Goal: Task Accomplishment & Management: Use online tool/utility

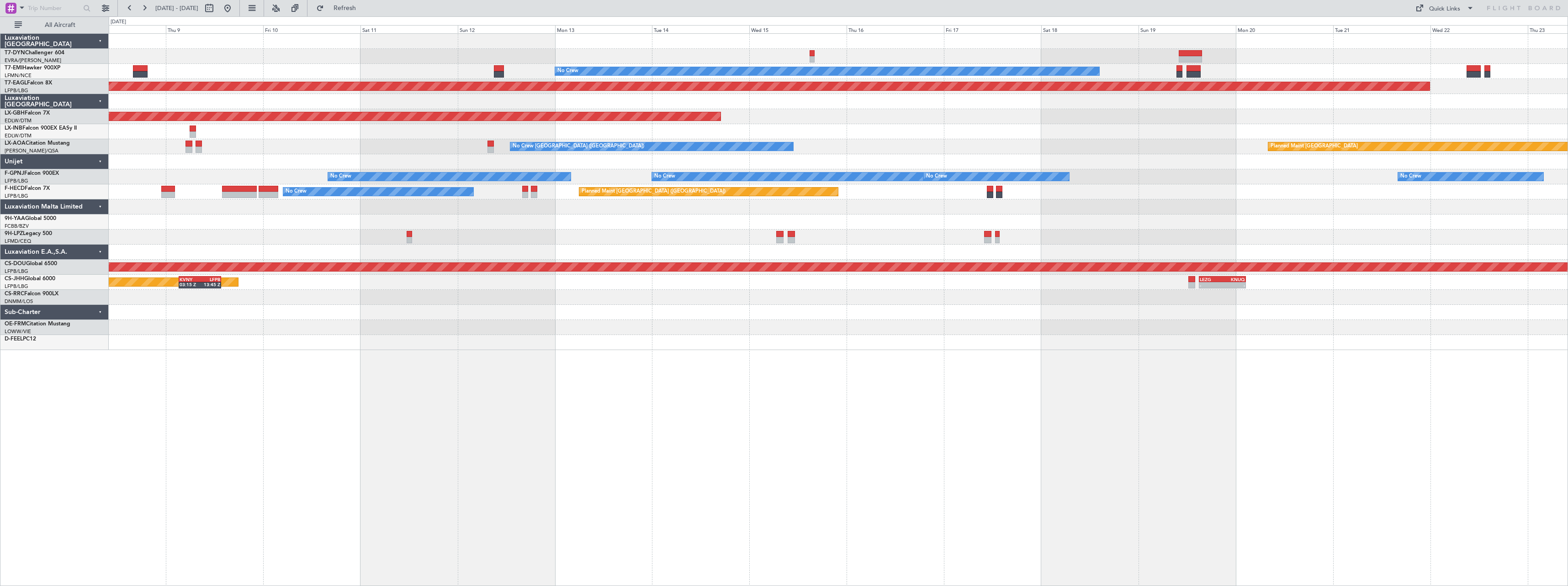
click at [334, 287] on div "No Crew Planned Maint [GEOGRAPHIC_DATA] (Al Maktoum Intl) Planned Maint Nurnber…" at bounding box center [837, 191] width 1459 height 316
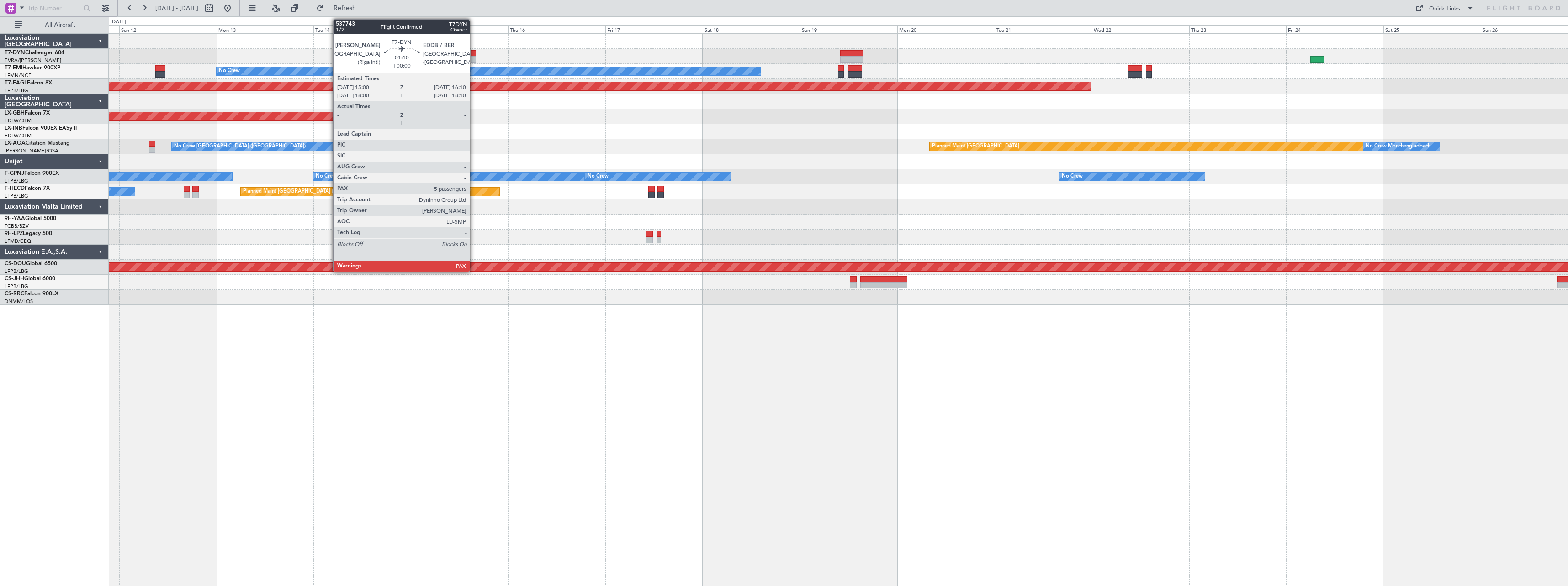
click at [474, 53] on div at bounding box center [473, 53] width 5 height 6
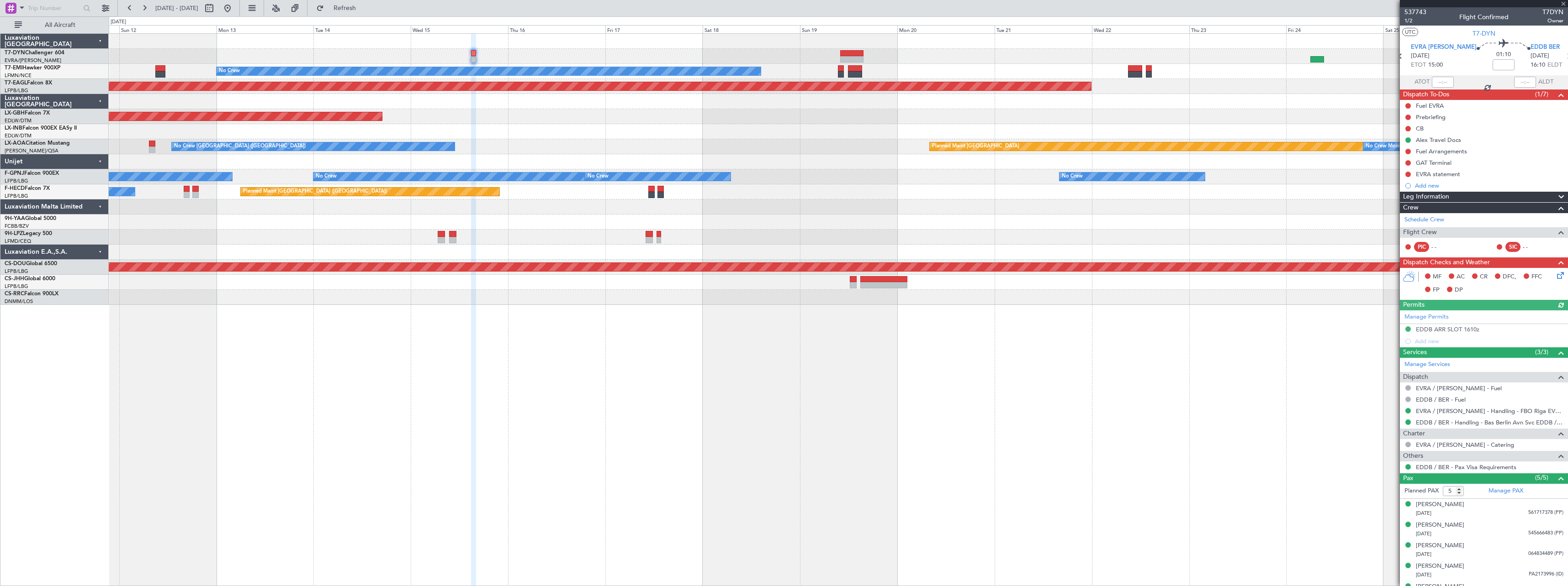
scroll to position [15, 0]
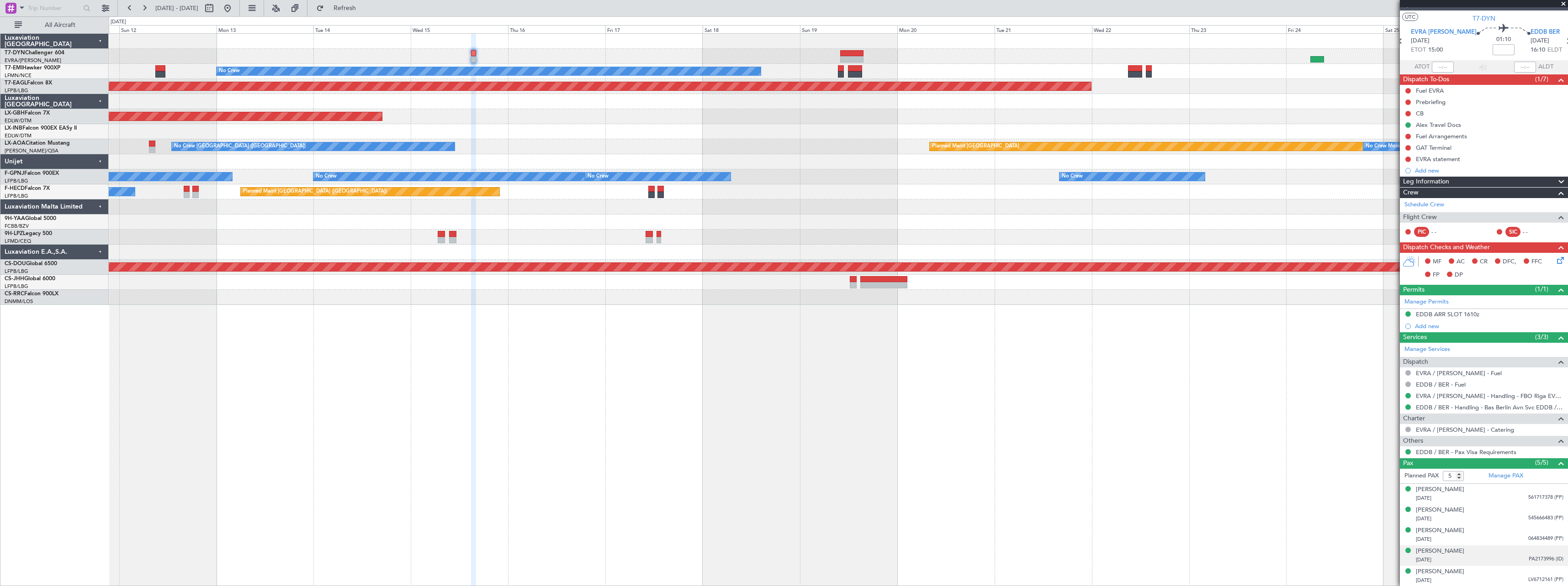
click at [1492, 556] on div "[DATE] PA2173996 (ID)" at bounding box center [1489, 560] width 147 height 9
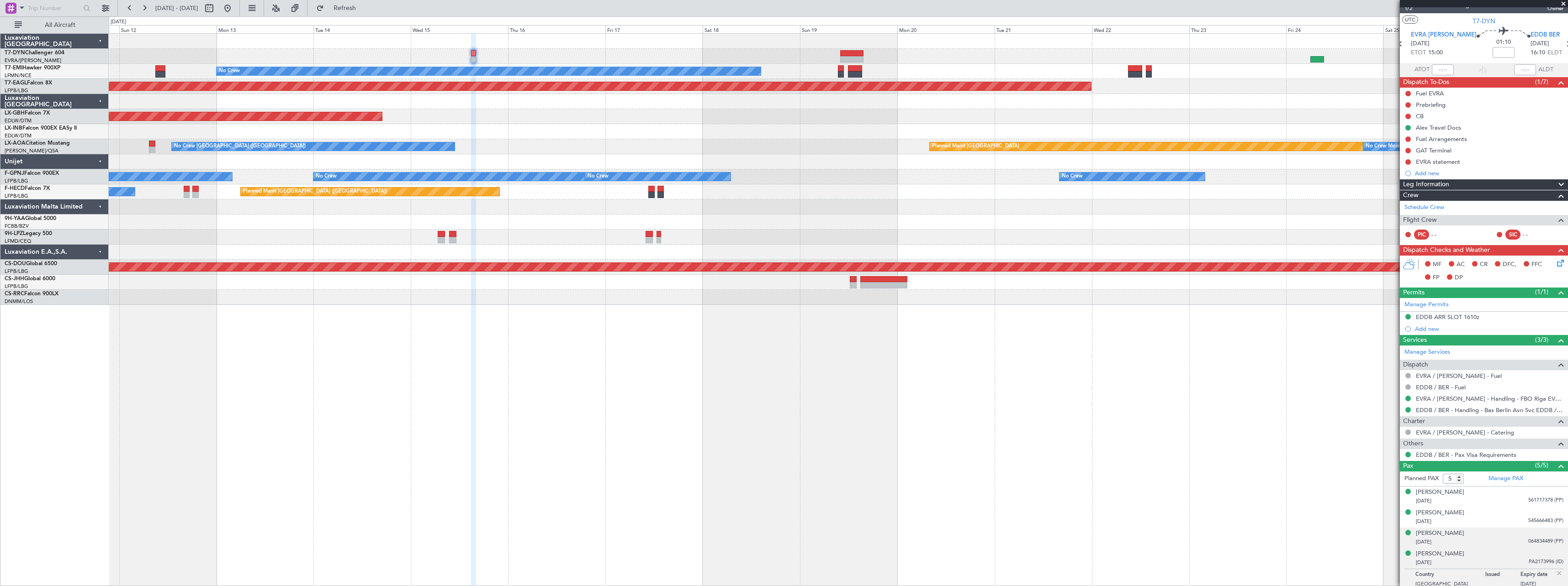
scroll to position [0, 0]
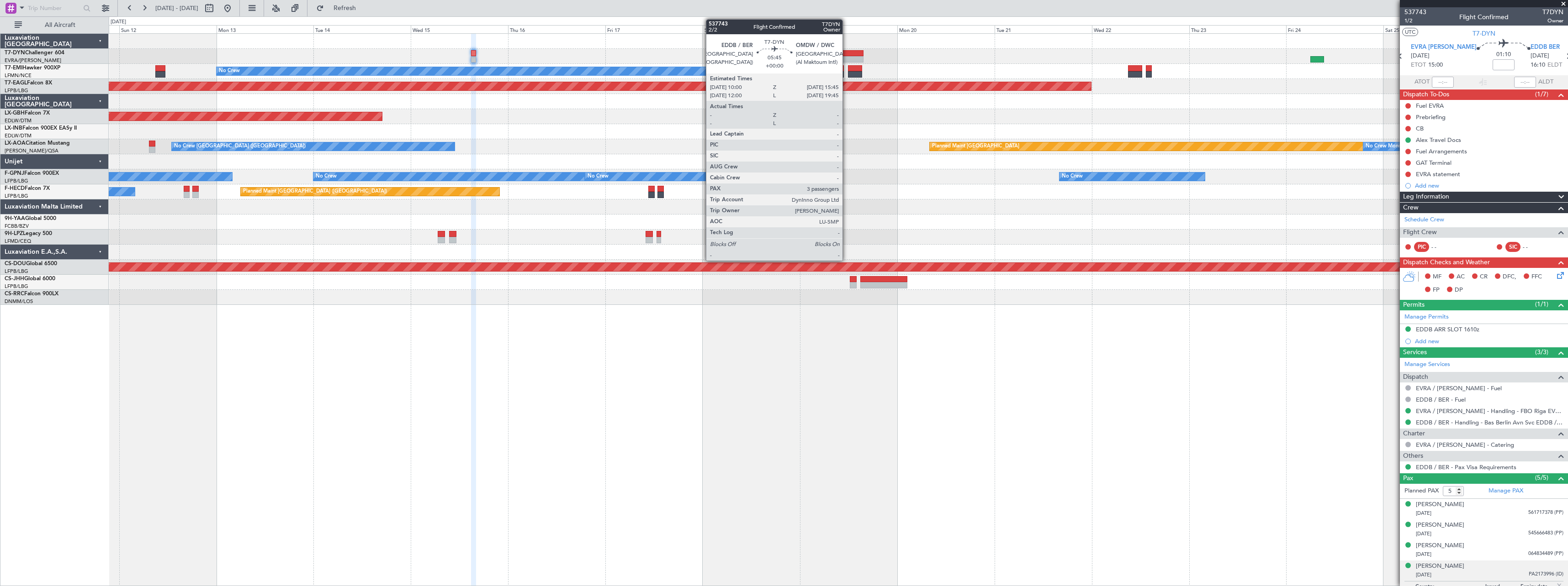
click at [846, 55] on div at bounding box center [852, 53] width 24 height 6
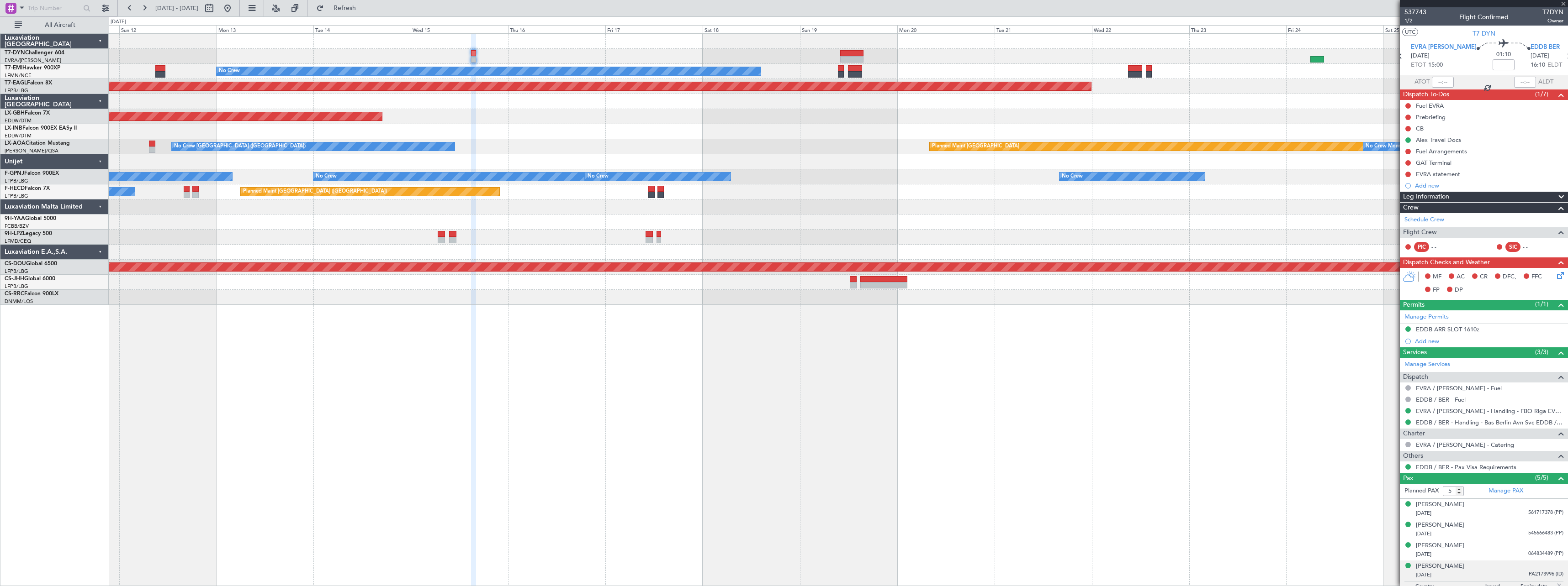
type input "3"
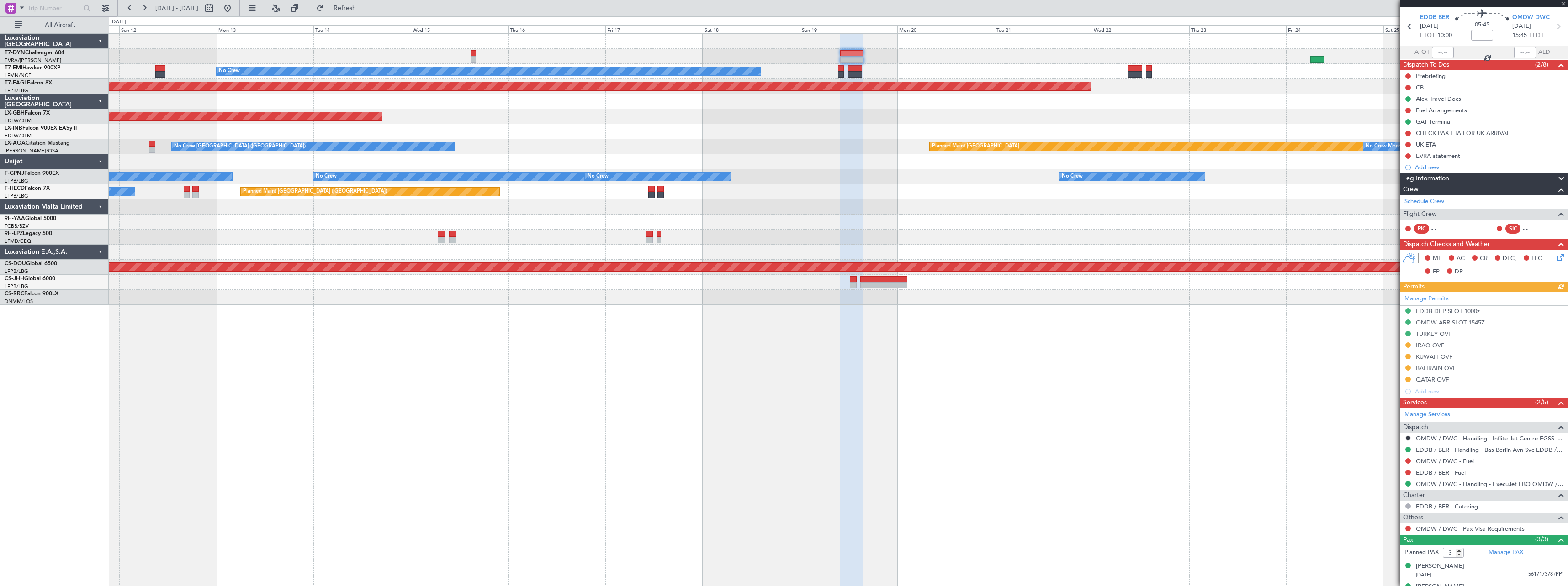
scroll to position [65, 0]
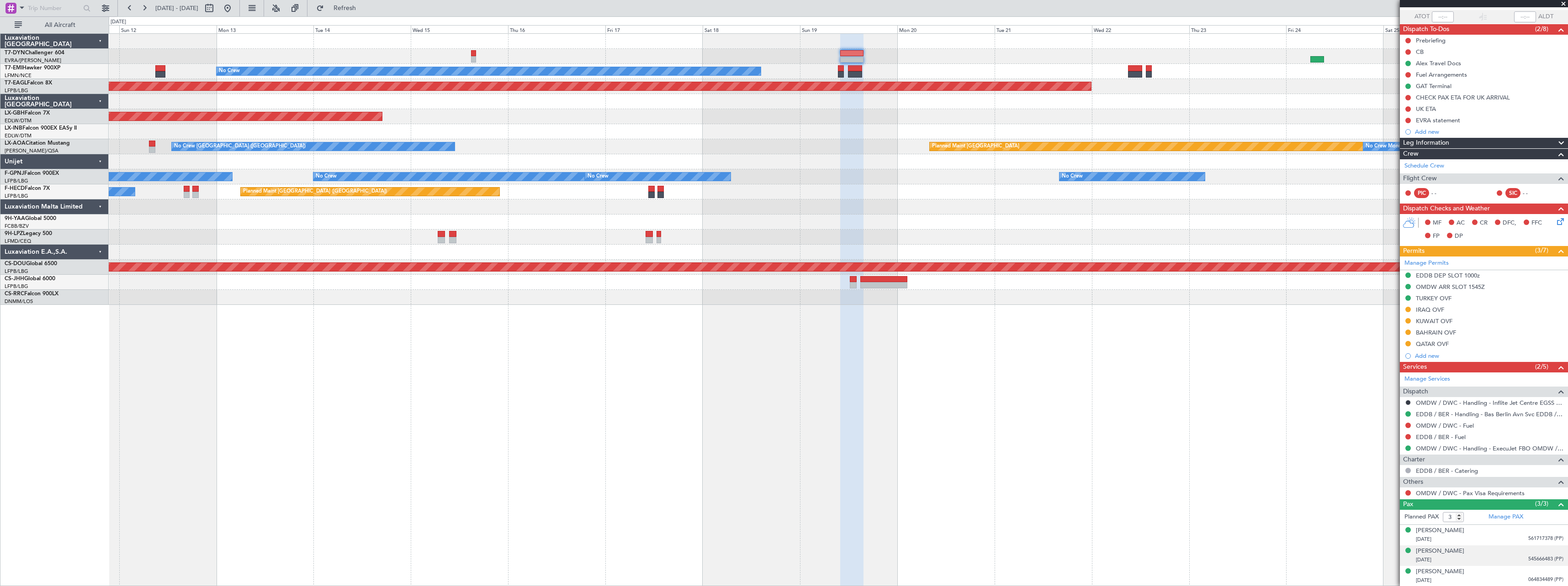
click at [1496, 561] on div "[DATE] 545666483 (PP)" at bounding box center [1489, 560] width 147 height 9
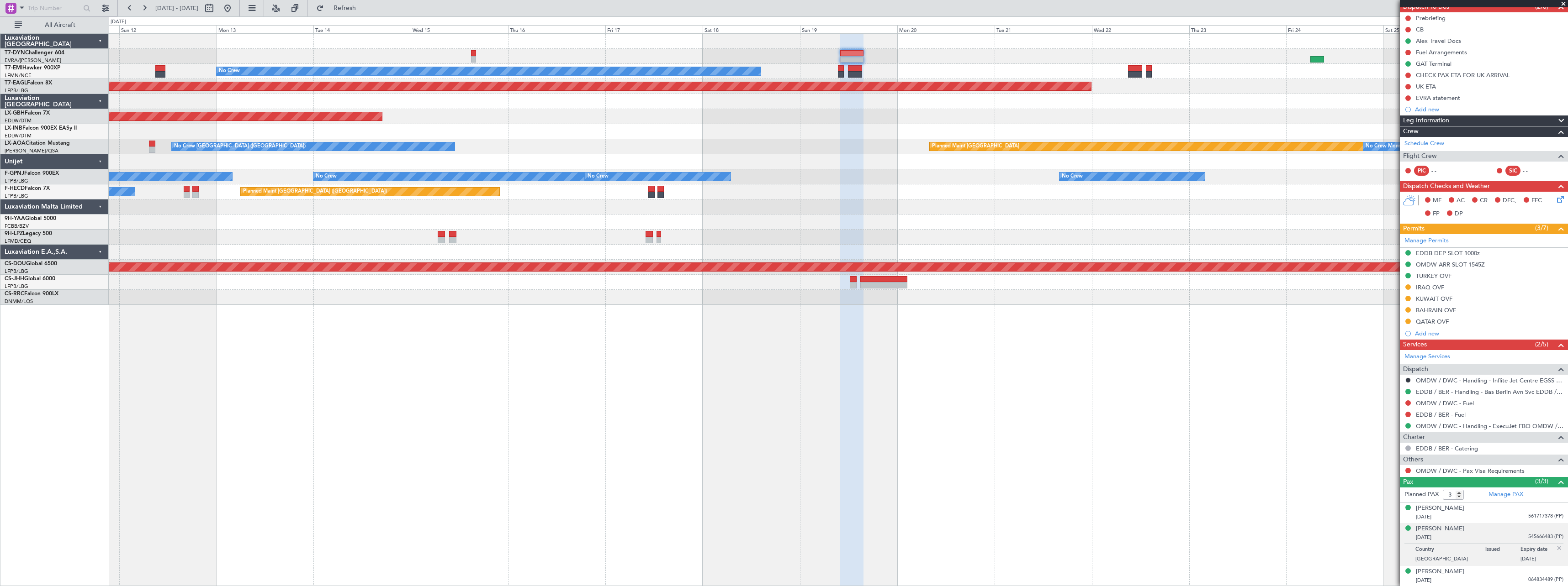
click at [1462, 529] on div "[PERSON_NAME]" at bounding box center [1440, 529] width 49 height 9
click at [1480, 573] on div "[PERSON_NAME] [DATE] 064834489 (PP)" at bounding box center [1489, 576] width 147 height 18
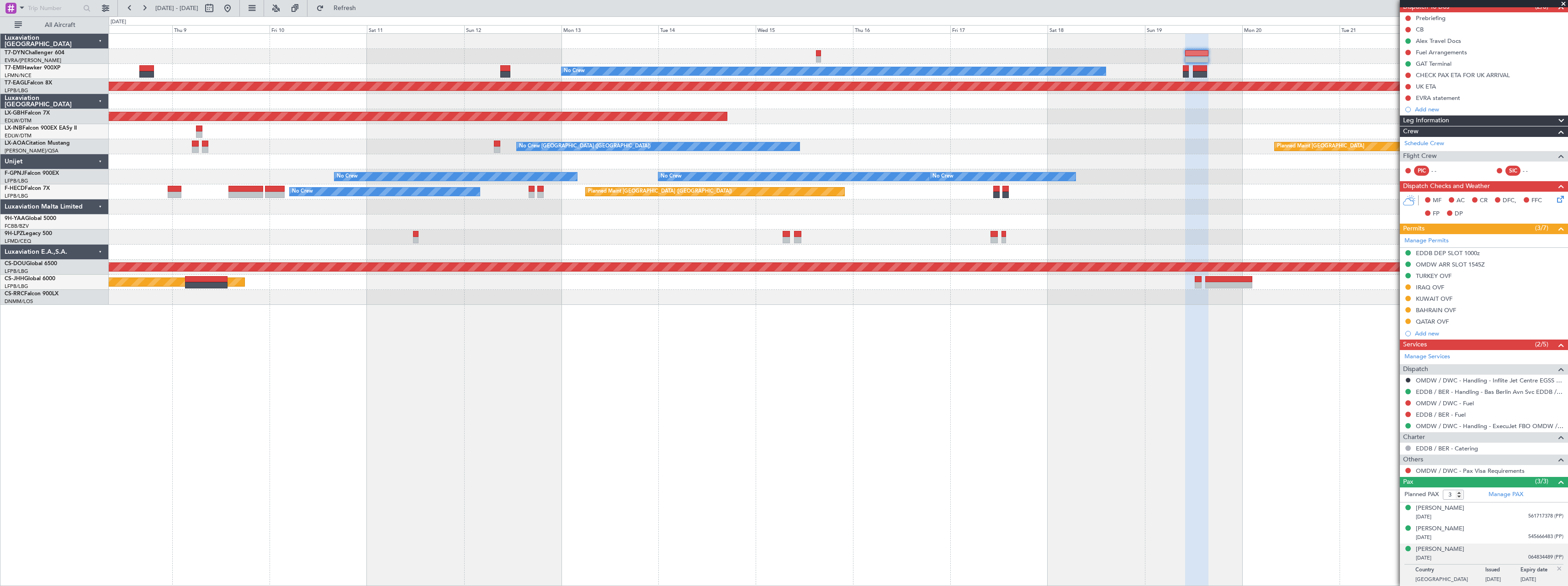
click at [574, 346] on div "No Crew Planned Maint [GEOGRAPHIC_DATA] (Al Maktoum Intl) Planned Maint Nurnber…" at bounding box center [837, 310] width 1459 height 553
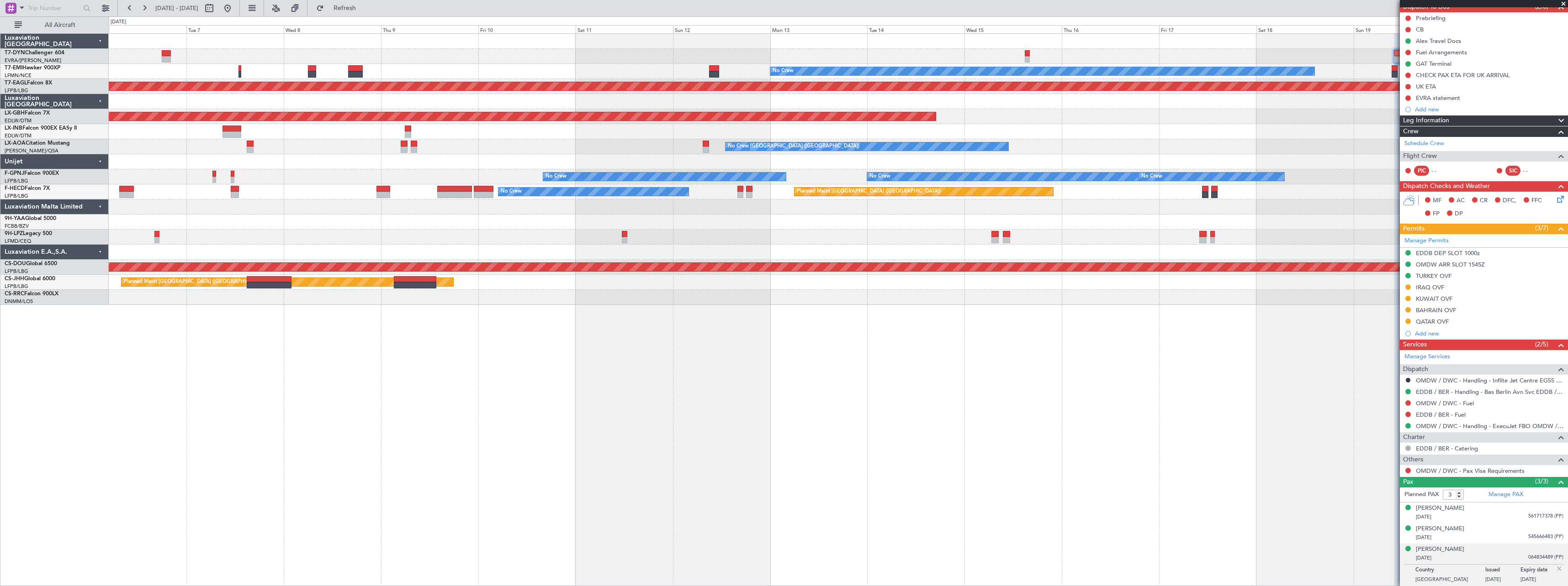
click at [762, 298] on div at bounding box center [837, 297] width 1459 height 15
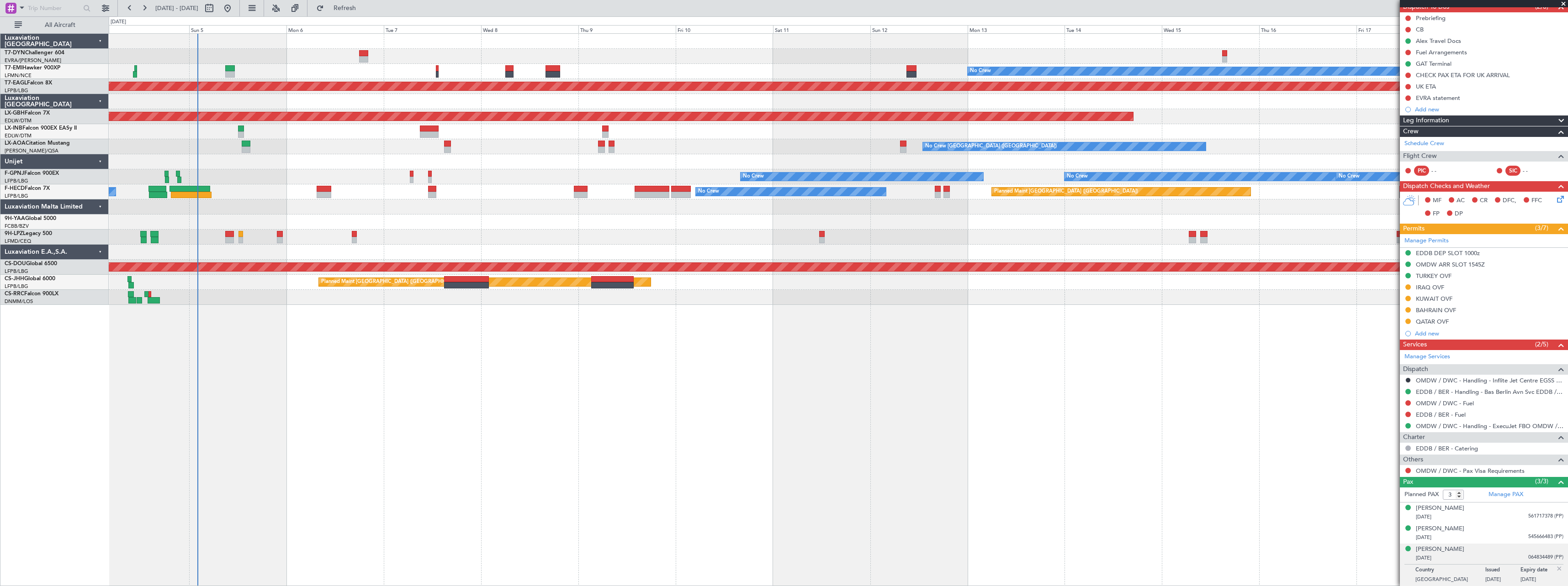
click at [522, 201] on div at bounding box center [837, 207] width 1459 height 15
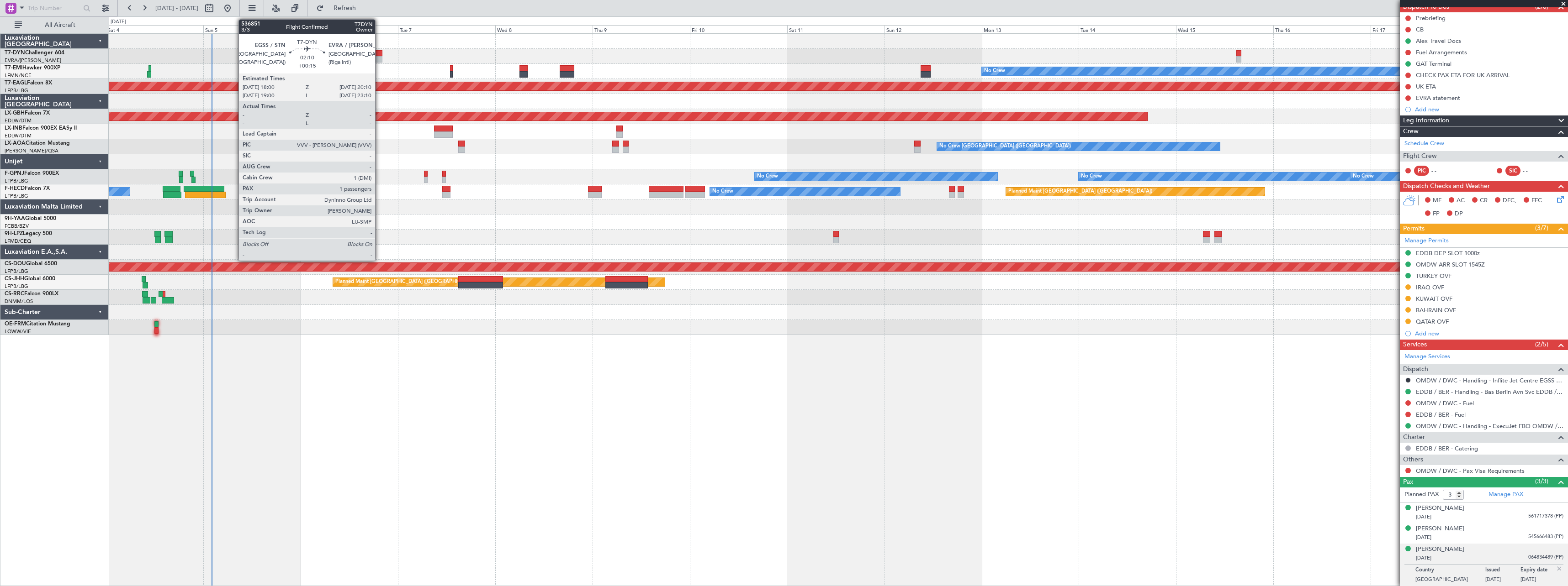
click at [379, 54] on div at bounding box center [377, 53] width 9 height 6
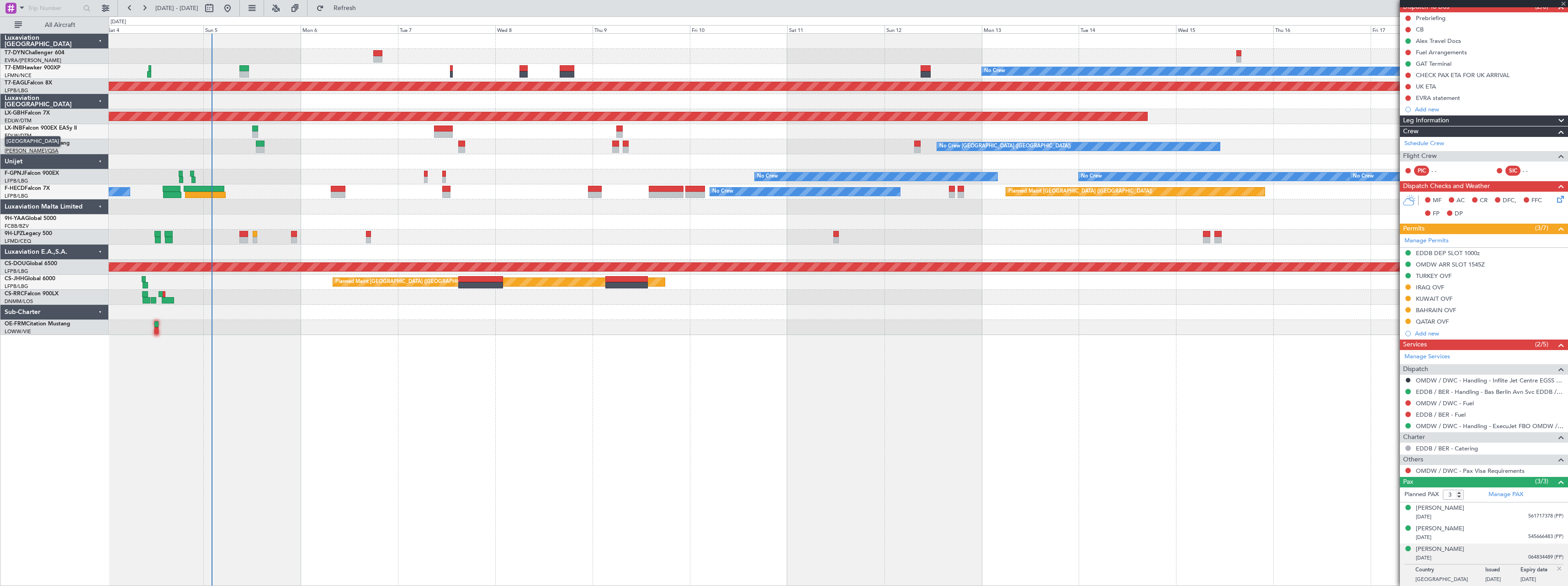
type input "+00:15"
type input "1"
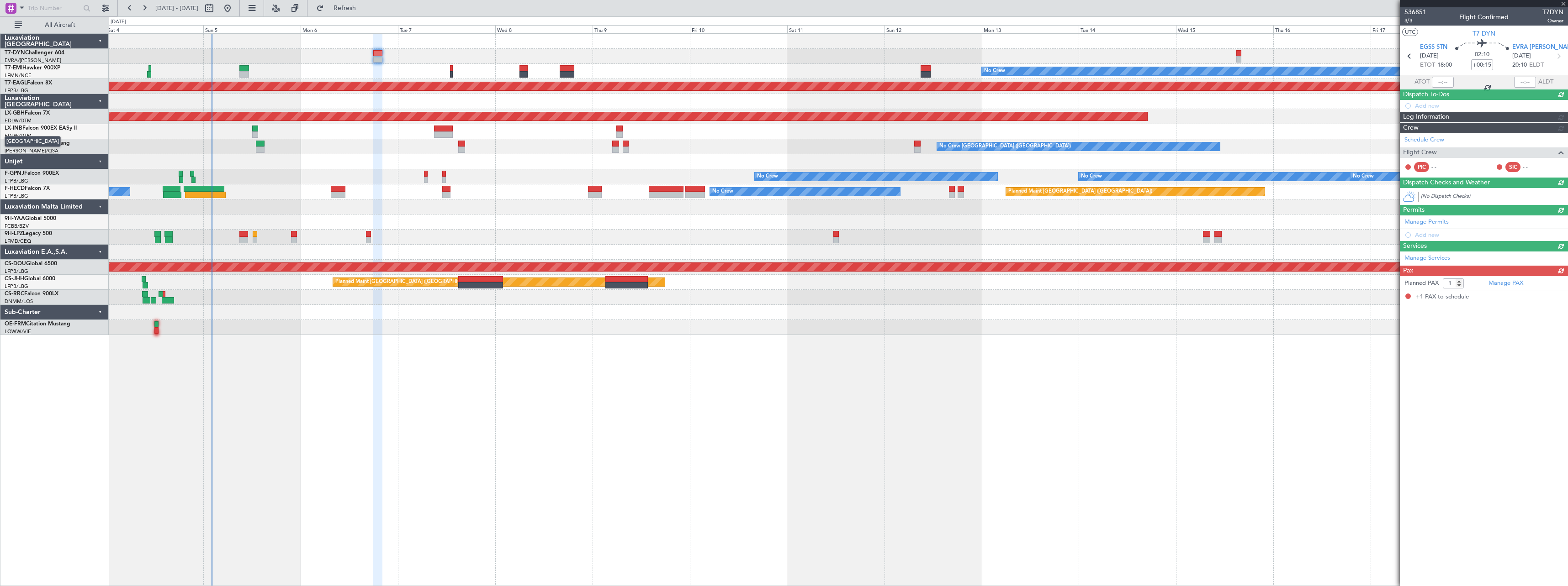
scroll to position [0, 0]
